Goal: Communication & Community: Answer question/provide support

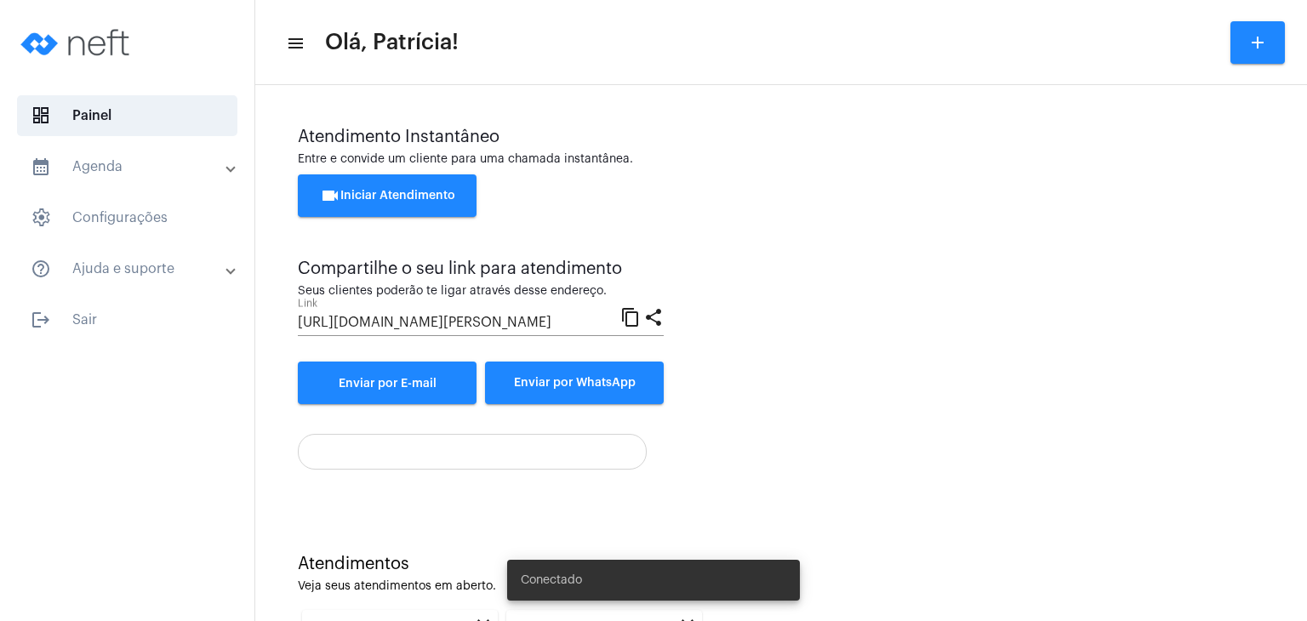
click at [387, 208] on button "videocam Iniciar Atendimento" at bounding box center [387, 195] width 179 height 43
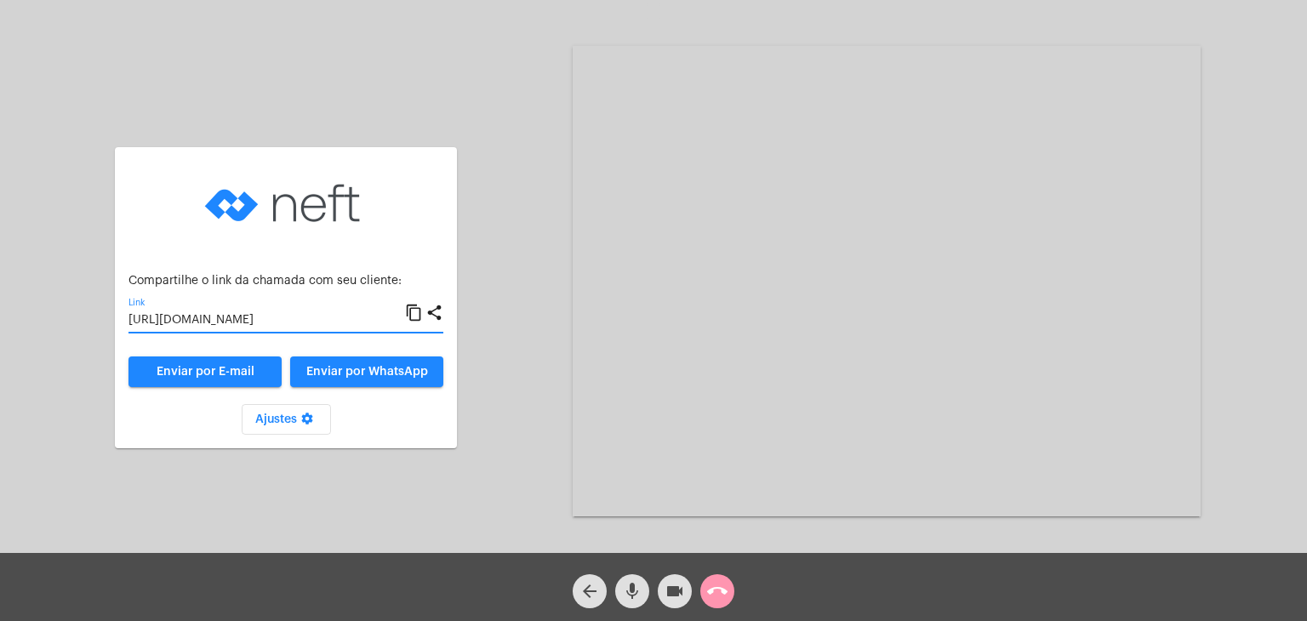
click at [199, 324] on input "[URL][DOMAIN_NAME]" at bounding box center [266, 321] width 276 height 14
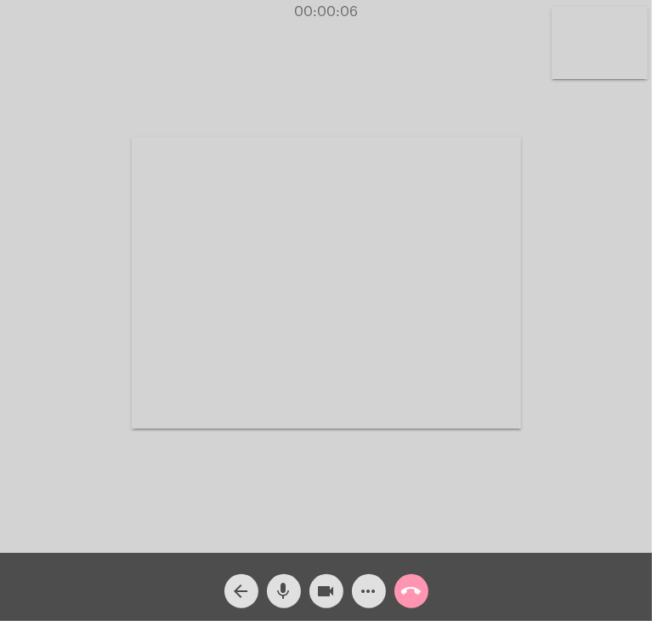
click at [625, 338] on div "Acessando Câmera e Microfone..." at bounding box center [326, 280] width 649 height 553
click at [493, 76] on div at bounding box center [327, 283] width 390 height 549
click at [589, 156] on div "Acessando Câmera e Microfone..." at bounding box center [326, 280] width 649 height 553
click at [610, 52] on video at bounding box center [600, 43] width 96 height 72
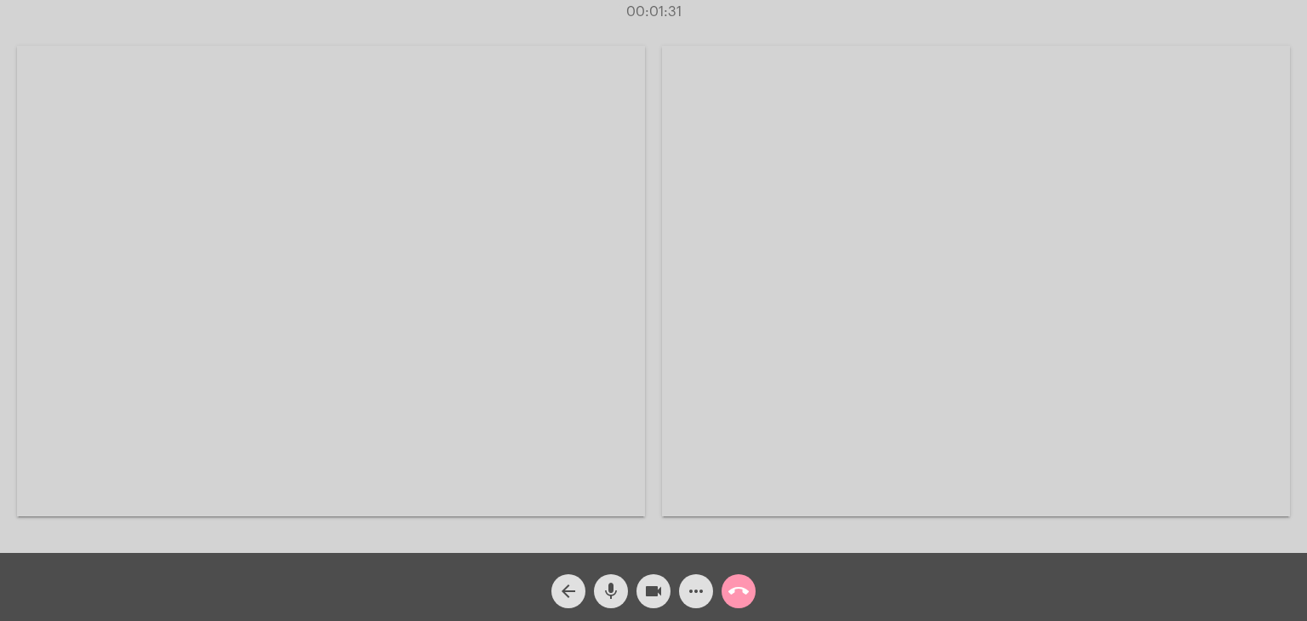
click at [1126, 170] on video at bounding box center [976, 281] width 628 height 470
